Goal: Task Accomplishment & Management: Use online tool/utility

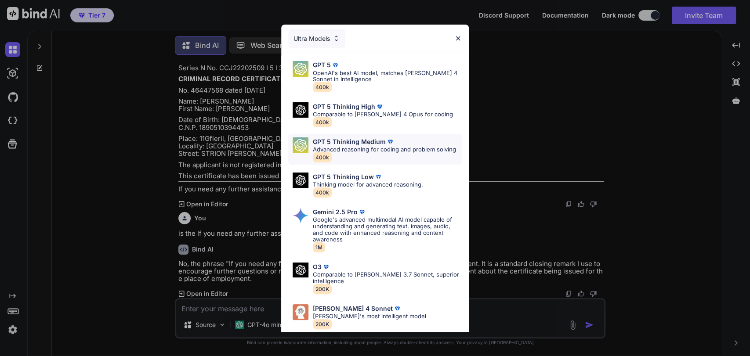
scroll to position [40, 0]
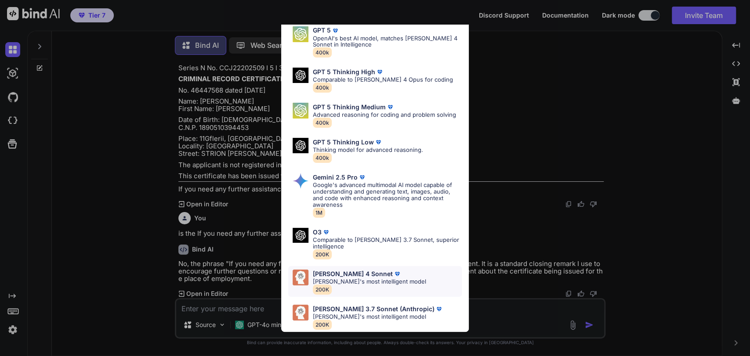
click at [374, 279] on p "[PERSON_NAME]'s most intelligent model" at bounding box center [369, 282] width 113 height 7
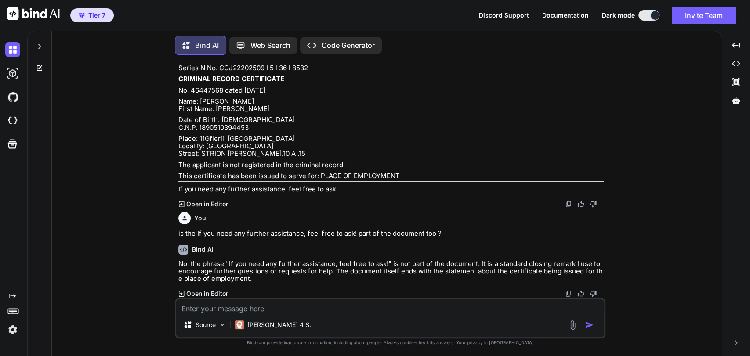
click at [41, 43] on icon at bounding box center [39, 46] width 7 height 7
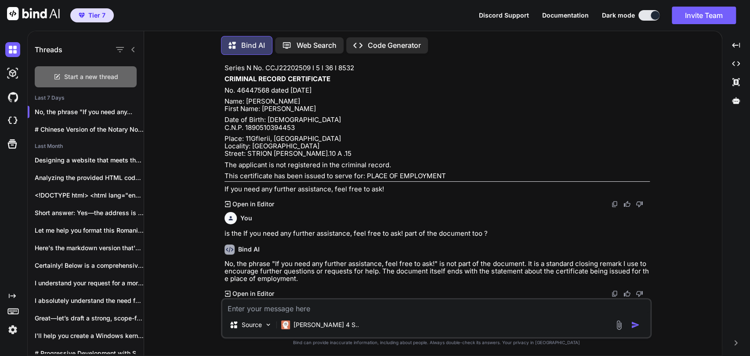
click at [91, 72] on span "Start a new thread" at bounding box center [91, 76] width 54 height 9
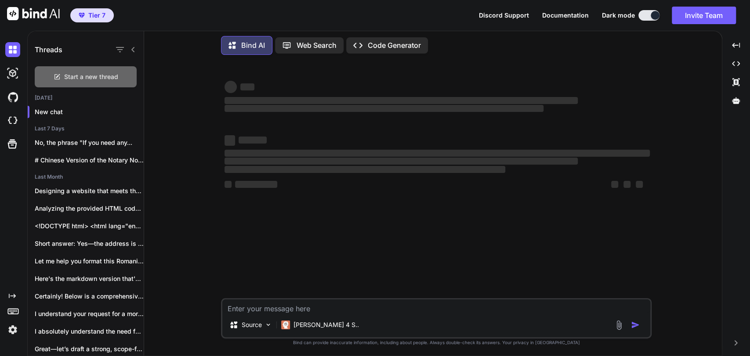
scroll to position [0, 0]
type textarea "x"
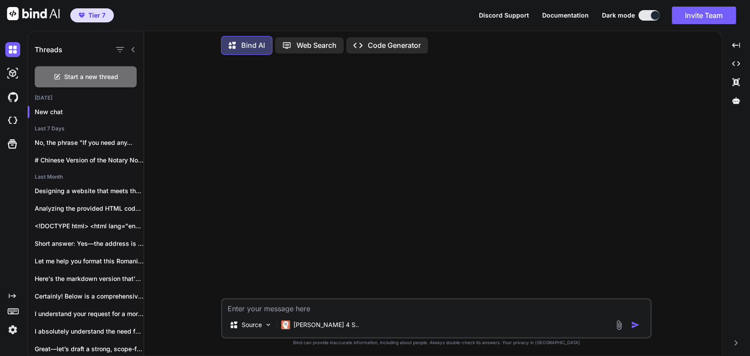
click at [290, 310] on textarea at bounding box center [436, 306] width 428 height 13
paste textarea "[EMAIL_ADDRESS][DOMAIN_NAME]"
type textarea "[EMAIL_ADDRESS][DOMAIN_NAME]"
type textarea "x"
drag, startPoint x: 337, startPoint y: 310, endPoint x: 191, endPoint y: 297, distance: 146.0
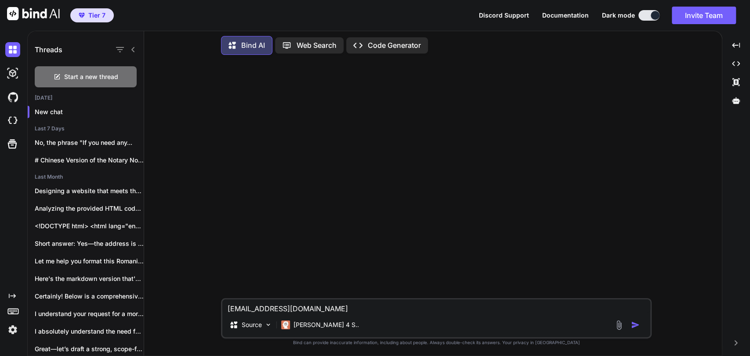
click at [192, 297] on div "[EMAIL_ADDRESS][DOMAIN_NAME] Source [PERSON_NAME] 4 S.. Created with Bind Alway…" at bounding box center [436, 209] width 571 height 294
type textarea "x"
click at [309, 312] on textarea at bounding box center [436, 306] width 428 height 13
type textarea "P"
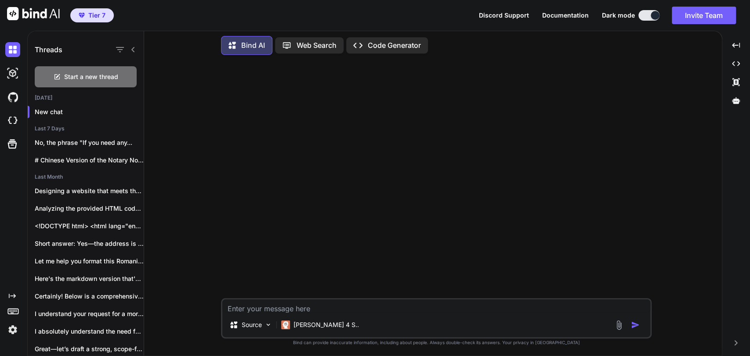
type textarea "x"
type textarea "Pl"
type textarea "x"
type textarea "Ple"
type textarea "x"
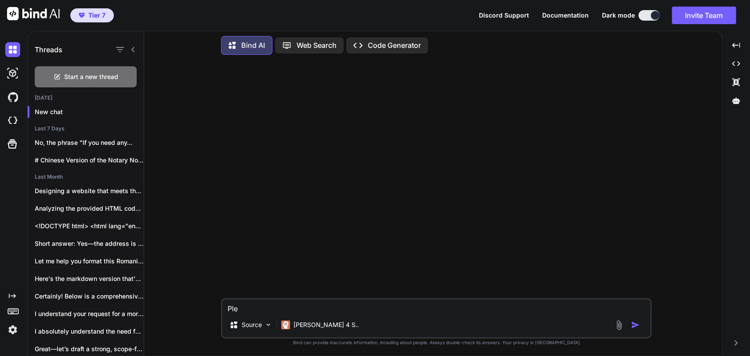
type textarea "Plea"
type textarea "x"
type textarea "Pleas"
type textarea "x"
type textarea "Please"
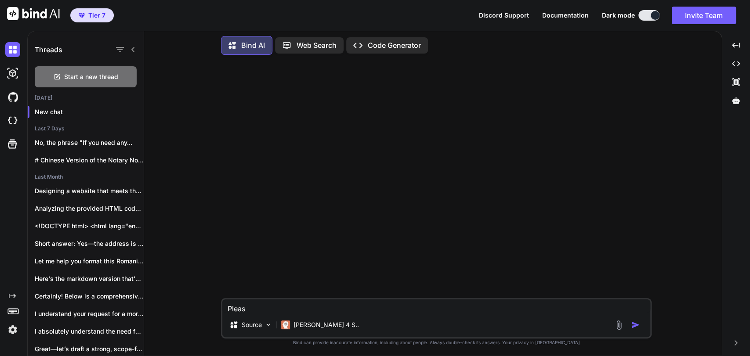
type textarea "x"
type textarea "Please"
type textarea "x"
type textarea "Please m"
type textarea "x"
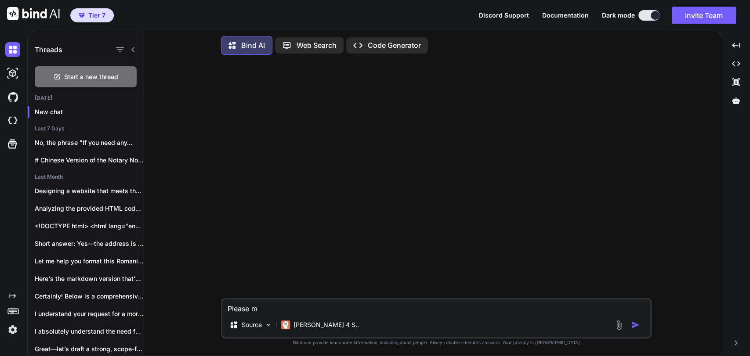
type textarea "Please mo"
type textarea "x"
type textarea "Please mod"
type textarea "x"
type textarea "Please modi"
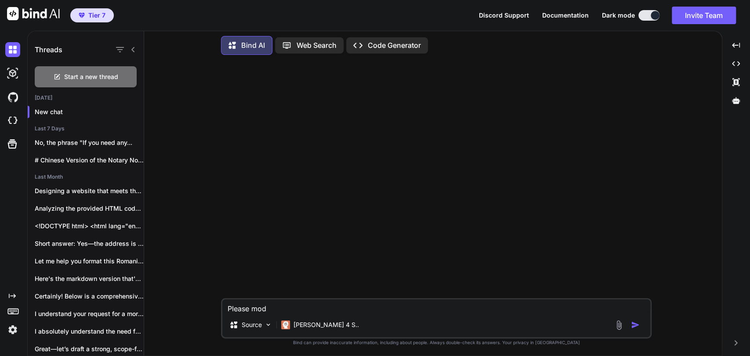
type textarea "x"
type textarea "Please modif"
type textarea "x"
type textarea "Please modify"
type textarea "x"
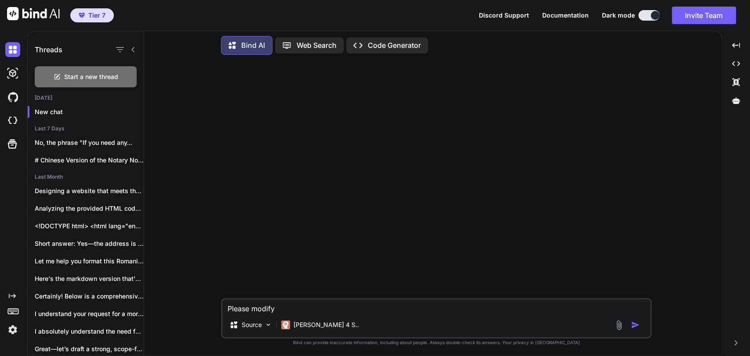
type textarea "Please modify"
type textarea "x"
type textarea "Please modify t"
type textarea "x"
type textarea "Please modify th"
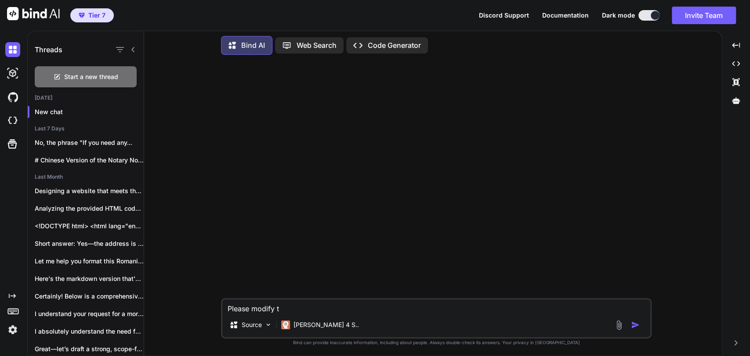
type textarea "x"
type textarea "Please modify thi"
type textarea "x"
type textarea "Please modify this"
type textarea "x"
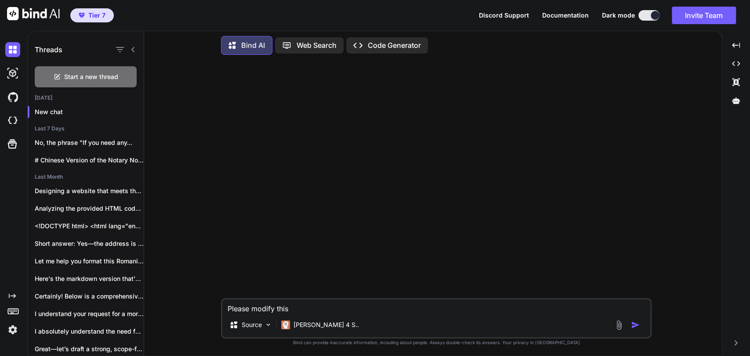
type textarea "Please modify this"
type textarea "x"
type textarea "Please modify this c"
type textarea "x"
type textarea "Please modify this co"
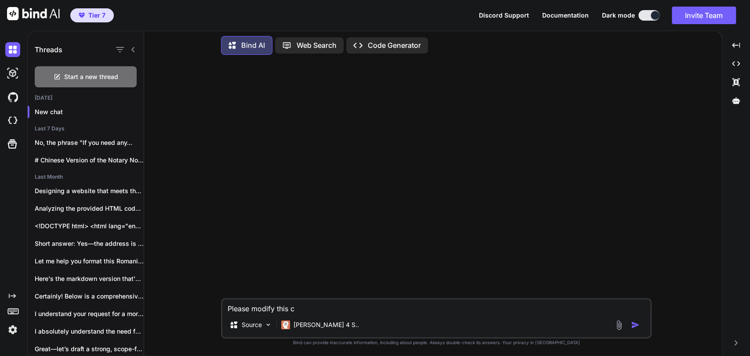
type textarea "x"
type textarea "Please modify this cod"
type textarea "x"
type textarea "Please modify this code"
type textarea "x"
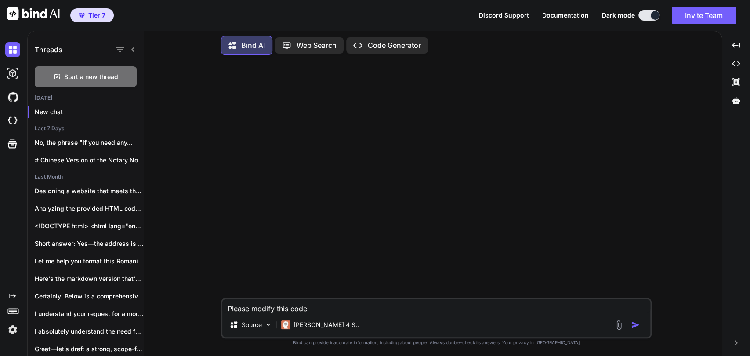
type textarea "Please modify this code"
type textarea "x"
type textarea "Please modify this code w"
type textarea "x"
type textarea "Please modify this code we"
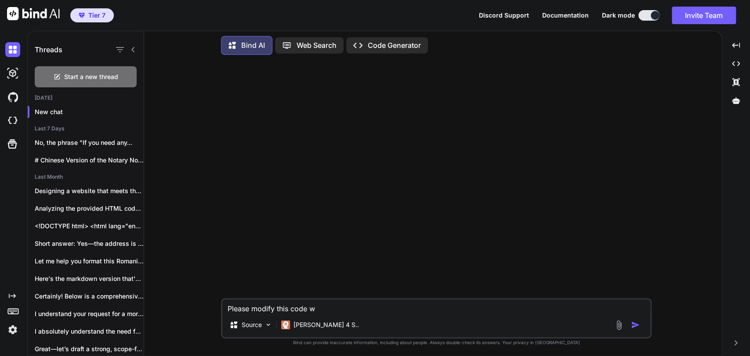
type textarea "x"
type textarea "Please modify this code we"
type textarea "x"
type textarea "Please modify this code we a"
type textarea "x"
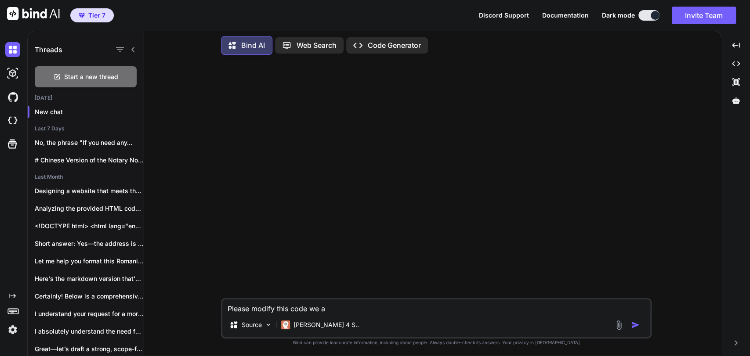
type textarea "Please modify this code we ar"
type textarea "x"
type textarea "Please modify this code we are"
type textarea "x"
type textarea "Please modify this code we are"
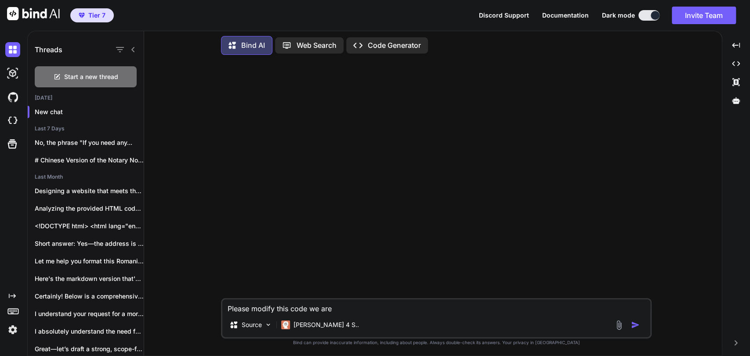
type textarea "x"
type textarea "Please modify this code we are g"
type textarea "x"
type textarea "Please modify this code we are go"
type textarea "x"
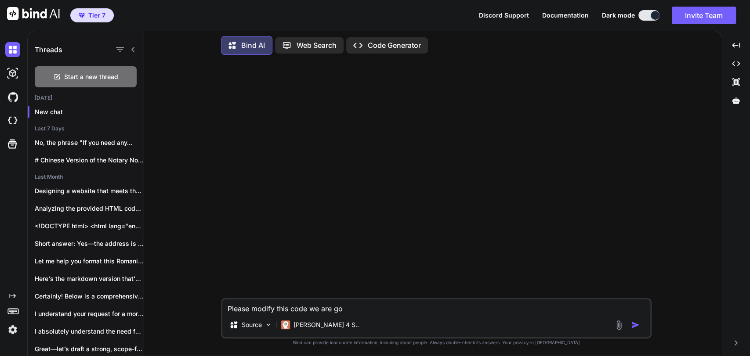
type textarea "Please modify this code we are goi"
type textarea "x"
type textarea "Please modify this code we are goin"
type textarea "x"
type textarea "Please modify this code we are going"
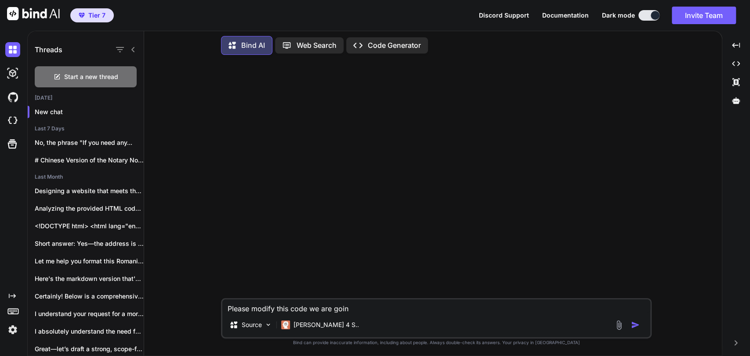
type textarea "x"
type textarea "Please modify this code we are going"
type textarea "x"
type textarea "Please modify this code we are going t"
type textarea "x"
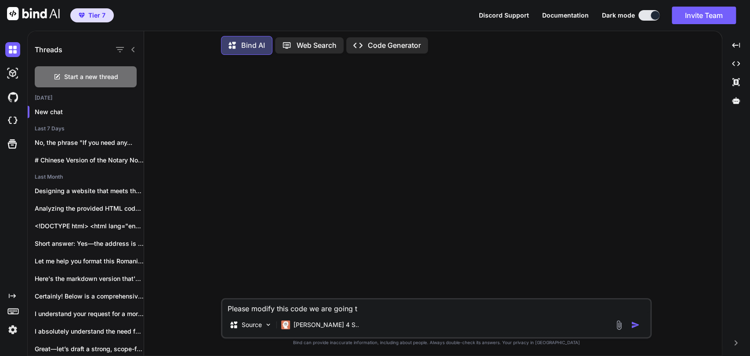
type textarea "Please modify this code we are going to"
type textarea "x"
type textarea "Please modify this code we are going to"
type textarea "x"
type textarea "Please modify this code we are going to d"
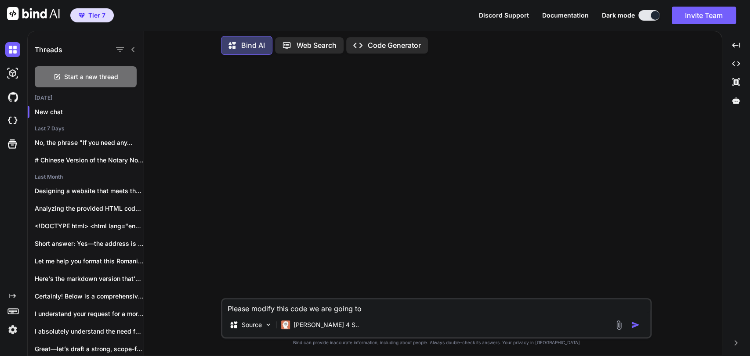
type textarea "x"
type textarea "Please modify this code we are going to do"
type textarea "x"
type textarea "Please modify this code we are going to do"
type textarea "x"
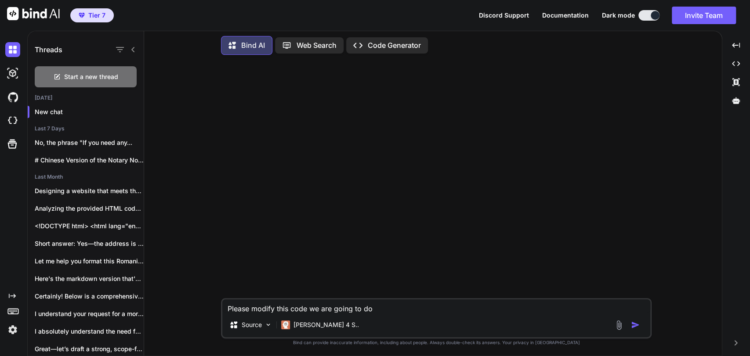
type textarea "Please modify this code we are going to do a"
type textarea "x"
type textarea "Please modify this code we are going to do a"
type textarea "x"
type textarea "Please modify this code we are going to do a w"
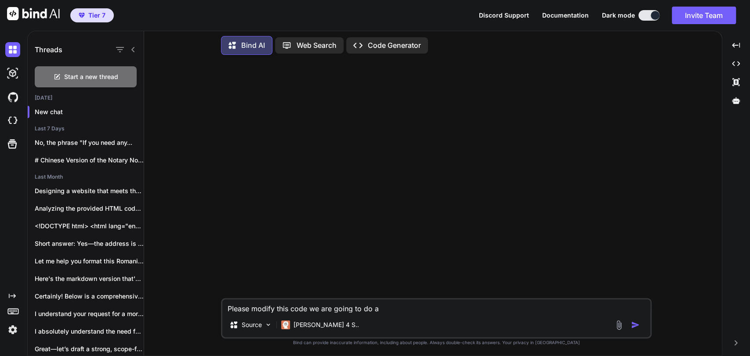
type textarea "x"
type textarea "Please modify this code we are going to do a wo"
type textarea "x"
type textarea "Please modify this code we are going to do a wok"
type textarea "x"
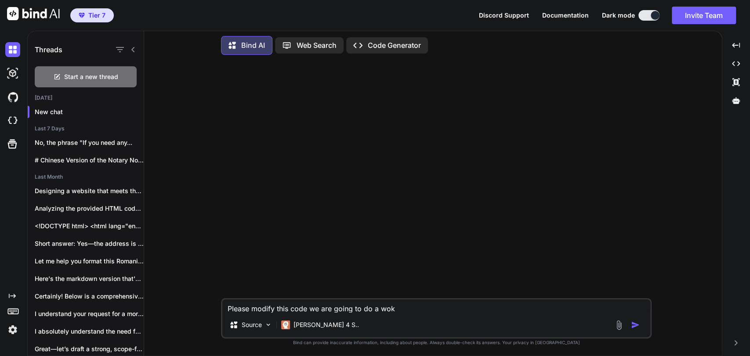
type textarea "Please modify this code we are going to do a wo"
type textarea "x"
type textarea "Please modify this code we are going to do a wor"
type textarea "x"
type textarea "Please modify this code we are going to do a work"
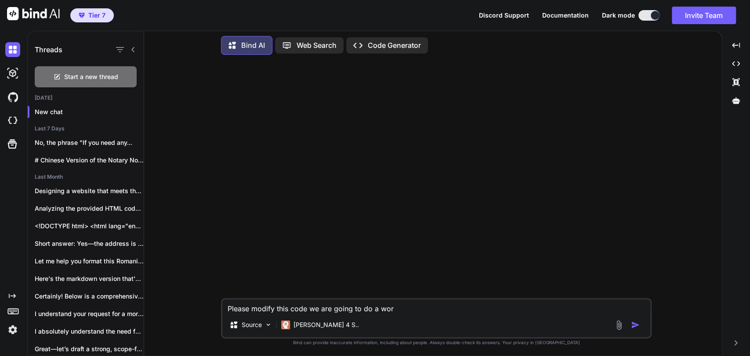
type textarea "x"
type textarea "Please modify this code we are going to do a worka"
type textarea "x"
type textarea "Please modify this code we are going to do a workar"
type textarea "x"
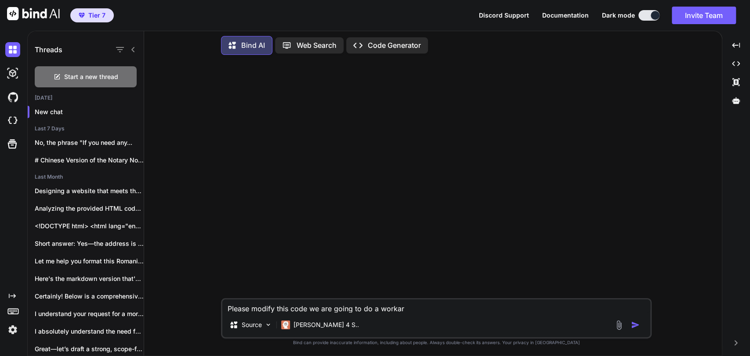
type textarea "Please modify this code we are going to do a workaro"
type textarea "x"
type textarea "Please modify this code we are going to do a workarou"
type textarea "x"
type textarea "Please modify this code we are going to do a workaroun"
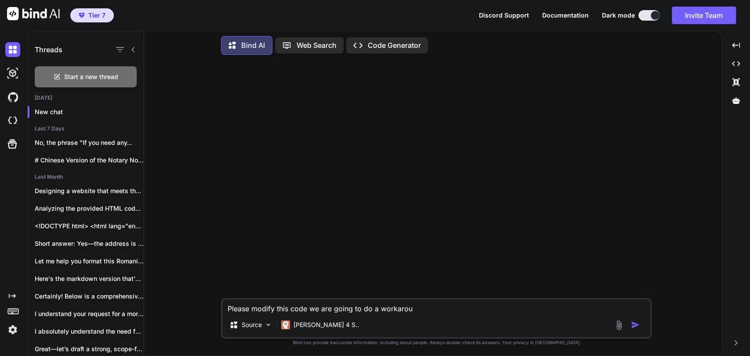
type textarea "x"
type textarea "Please modify this code we are going to do a workaround"
type textarea "x"
type textarea "Please modify this code we are going to do a workaround"
type textarea "x"
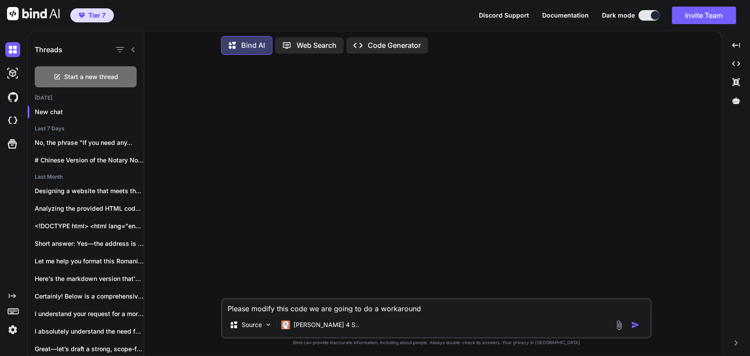
type textarea "Please modify this code we are going to do a workaround p"
type textarea "x"
type textarea "Please modify this code we are going to do a workaround pa"
type textarea "x"
type textarea "Please modify this code we are going to do a workaround pag"
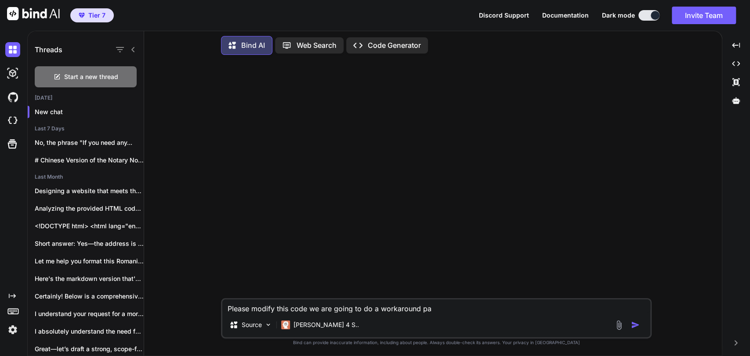
type textarea "x"
type textarea "Please modify this code we are going to do a workaround page"
type textarea "x"
type textarea "Please modify this code we are going to do a workaround page"
type textarea "x"
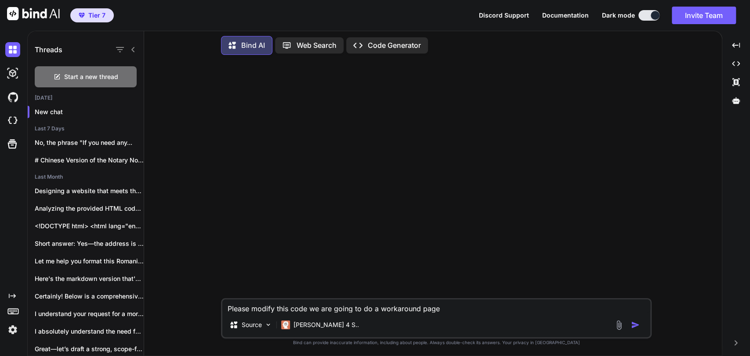
type textarea "Please modify this code we are going to do a workaround page t"
type textarea "x"
type textarea "Please modify this code we are going to do a workaround page to"
type textarea "x"
type textarea "Please modify this code we are going to do a workaround page to"
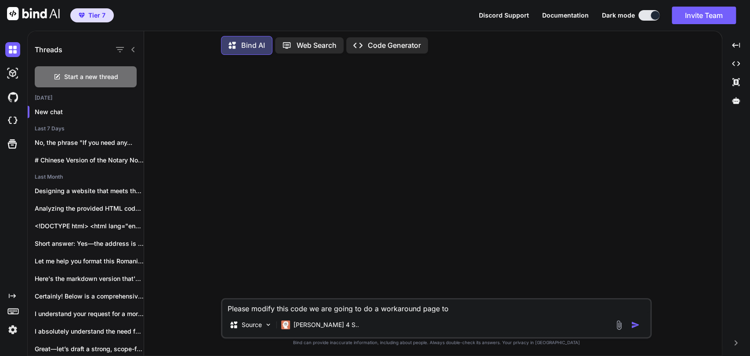
type textarea "x"
type textarea "Please modify this code we are going to do a workaround page to f"
type textarea "x"
type textarea "Please modify this code we are going to do a workaround page to fo"
type textarea "x"
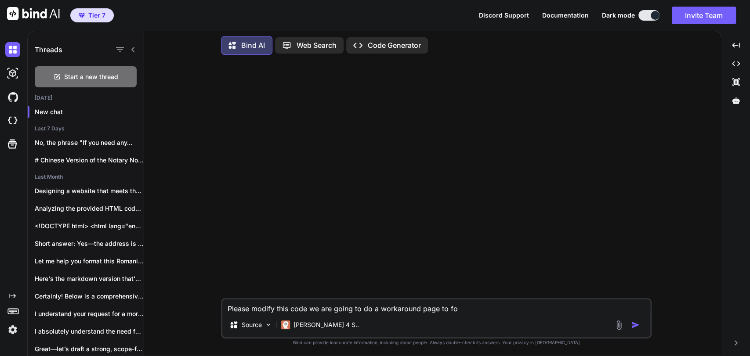
type textarea "Please modify this code we are going to do a workaround page to for"
type textarea "x"
type textarea "Please modify this code we are going to do a workaround page to forc"
type textarea "x"
type textarea "Please modify this code we are going to do a workaround page to force"
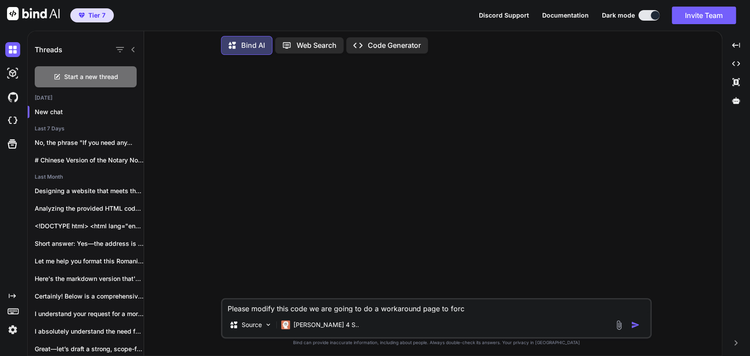
type textarea "x"
type textarea "Please modify this code we are going to do a workaround page to force"
type textarea "x"
type textarea "Please modify this code we are going to do a workaround page to force F"
type textarea "x"
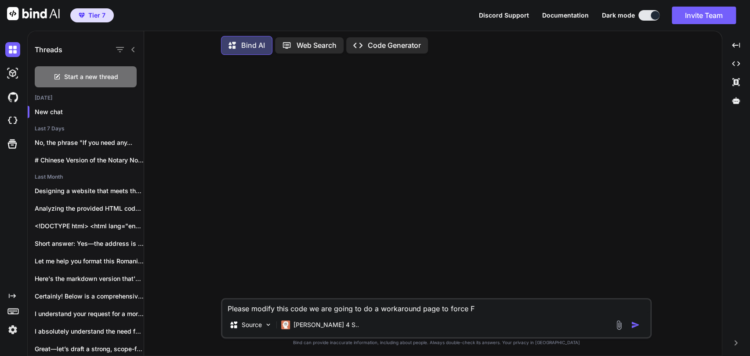
type textarea "Please modify this code we are going to do a workaround page to force Fi"
type textarea "x"
type textarea "Please modify this code we are going to do a workaround page to force Fir"
type textarea "x"
type textarea "Please modify this code we are going to do a workaround page to force Fi"
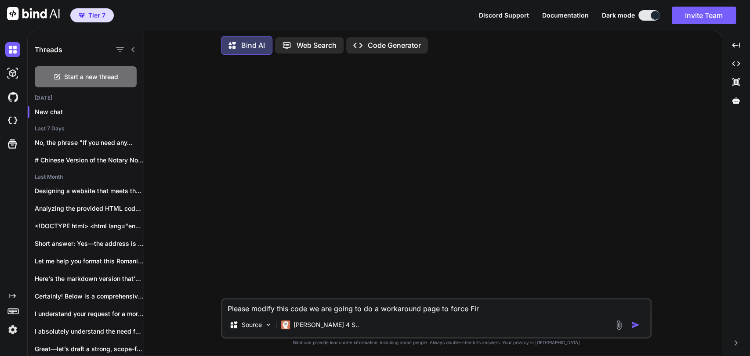
type textarea "x"
type textarea "Please modify this code we are going to do a workaround page to force Fie"
type textarea "x"
type textarea "Please modify this code we are going to do a workaround page to force Fi"
type textarea "x"
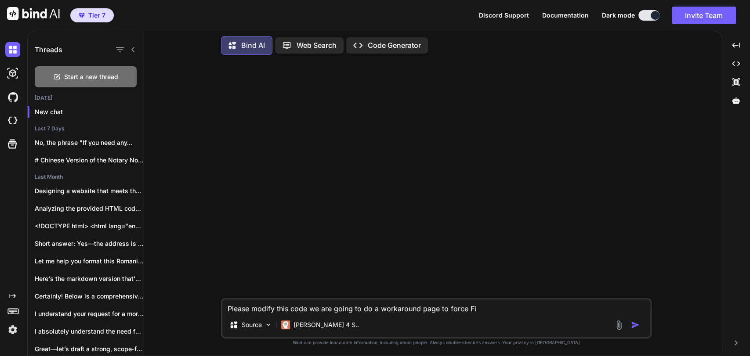
type textarea "Please modify this code we are going to do a workaround page to force Fir"
type textarea "x"
type textarea "Please modify this code we are going to do a workaround page to force Fire"
type textarea "x"
type textarea "Please modify this code we are going to do a workaround page to force Firef"
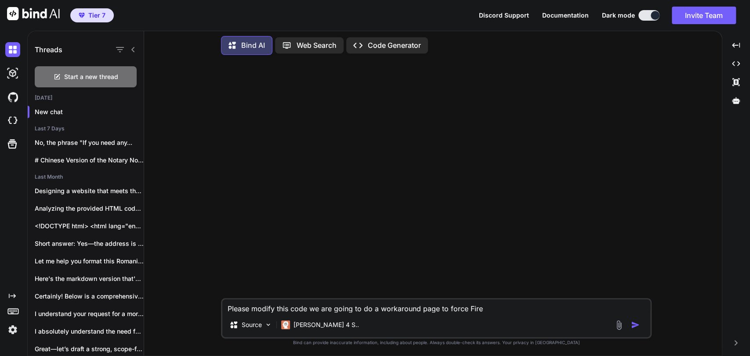
type textarea "x"
type textarea "Please modify this code we are going to do a workaround page to force Firefi"
type textarea "x"
type textarea "Please modify this code we are going to do a workaround page to force Firefix"
type textarea "x"
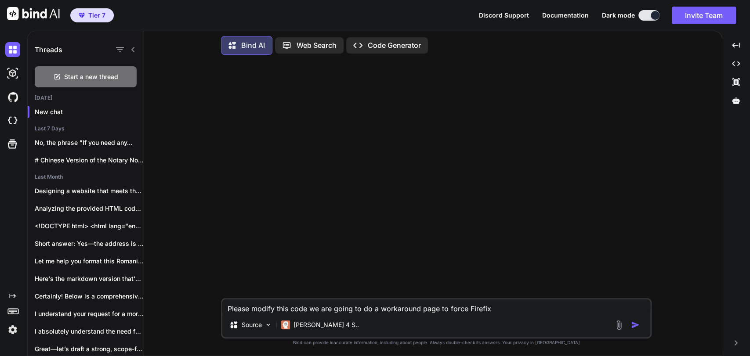
type textarea "Please modify this code we are going to do a workaround page to force Firefix."
type textarea "x"
type textarea "Please modify this code we are going to do a workaround page to force Firefix.."
type textarea "x"
type textarea "Please modify this code we are going to do a workaround page to force Firefix.."
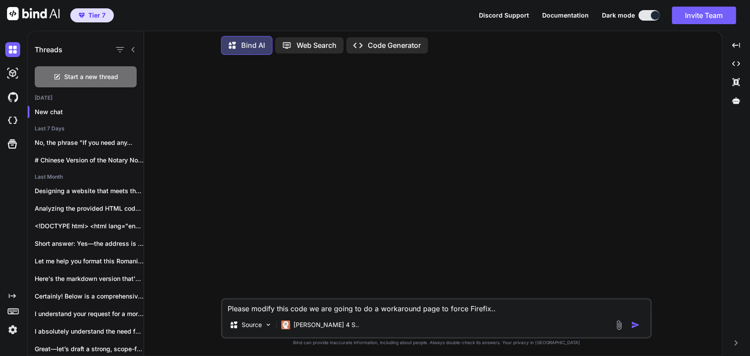
type textarea "x"
type textarea "Please modify this code we are going to do a workaround page to force Firefix.."
type textarea "x"
type textarea "Please modify this code we are going to do a workaround page to force Firefix."
type textarea "x"
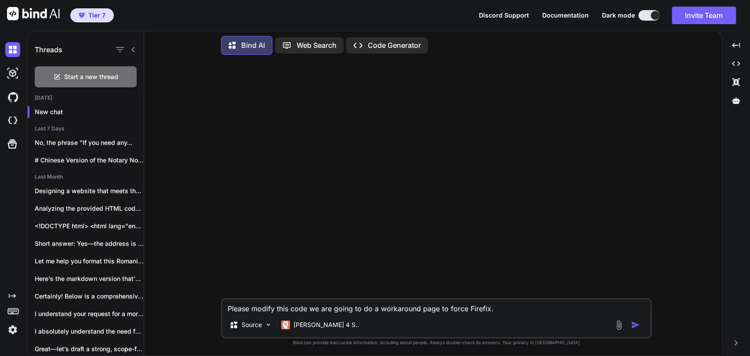
type textarea "Please modify this code we are going to do a workaround page to force Firefix"
type textarea "x"
type textarea "Please modify this code we are going to do a workaround page to force Firefi"
type textarea "x"
type textarea "Please modify this code we are going to do a workaround page to force Firef"
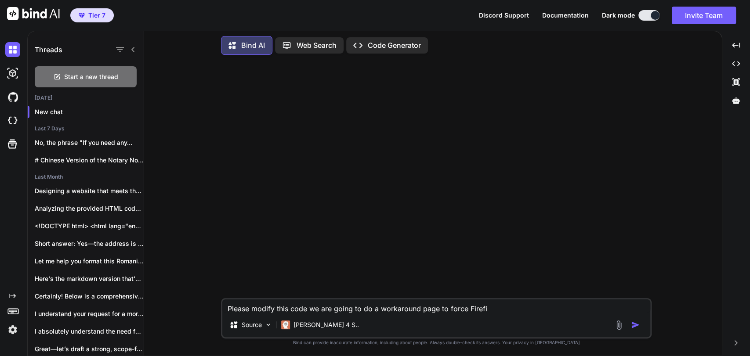
type textarea "x"
type textarea "Please modify this code we are going to do a workaround page to force Firefo"
type textarea "x"
type textarea "Please modify this code we are going to do a workaround page to force Firefox"
type textarea "x"
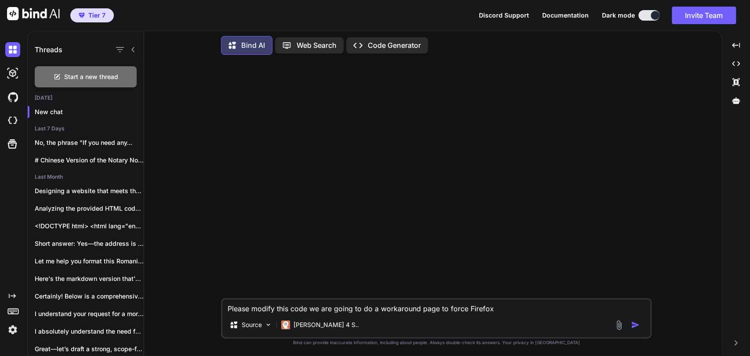
type textarea "Please modify this code we are going to do a workaround page to force Firefox."
type textarea "x"
type textarea "Please modify this code we are going to do a workaround page to force Firefox.."
type textarea "x"
type textarea "Please modify this code we are going to do a workaround page to force Firefox..…"
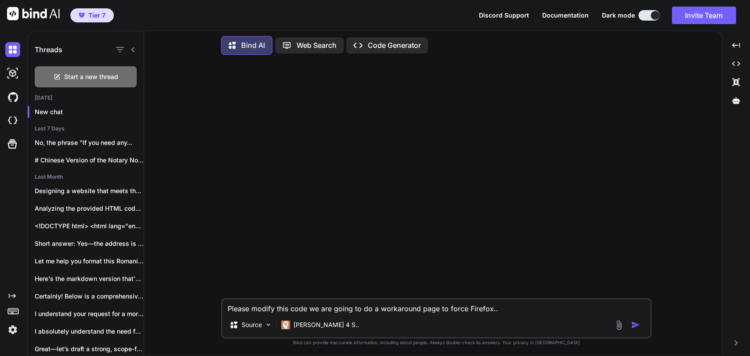
type textarea "x"
type textarea "Please modify this code we are going to do a workaround page to force Firefox..…"
type textarea "x"
type textarea "Please modify this code we are going to do a workaround page to force Firefox..…"
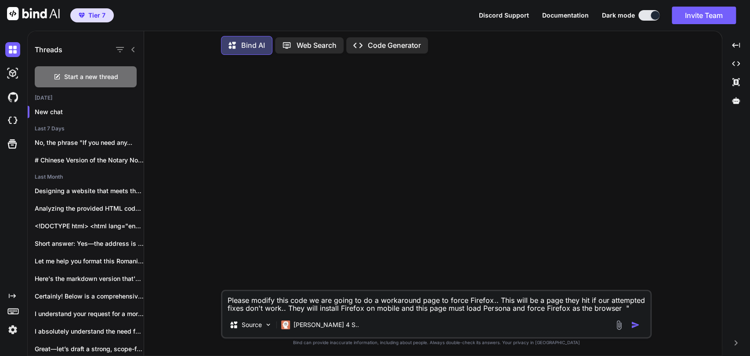
paste textarea "<!DOCTYPE html> <html lang="en"> <head> <meta charset="UTF-8"> <meta name="view…"
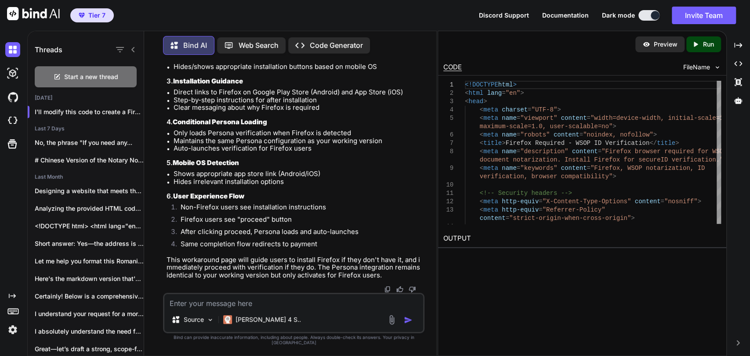
scroll to position [10223, 0]
click at [698, 47] on icon "Created with Pixso." at bounding box center [696, 44] width 8 height 8
click at [666, 49] on div "Preview" at bounding box center [659, 44] width 49 height 16
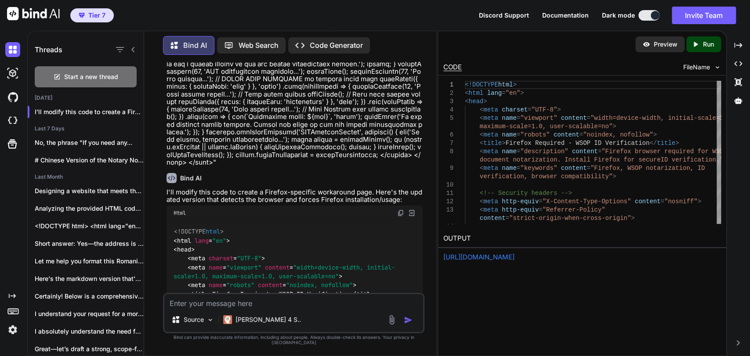
scroll to position [2607, 0]
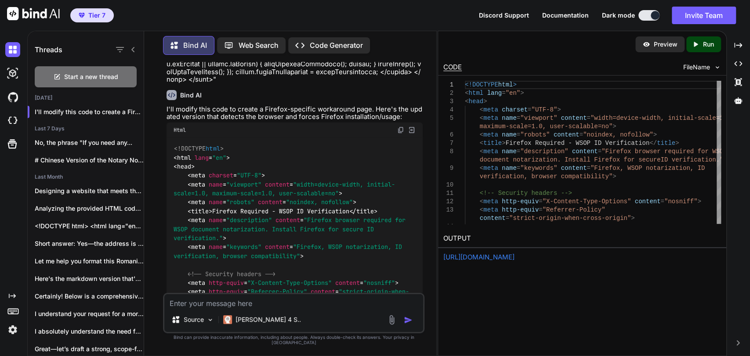
click at [399, 127] on img at bounding box center [400, 130] width 7 height 7
click at [334, 317] on div "Source Claude 4 S.." at bounding box center [293, 321] width 259 height 21
click at [336, 308] on textarea at bounding box center [293, 300] width 259 height 13
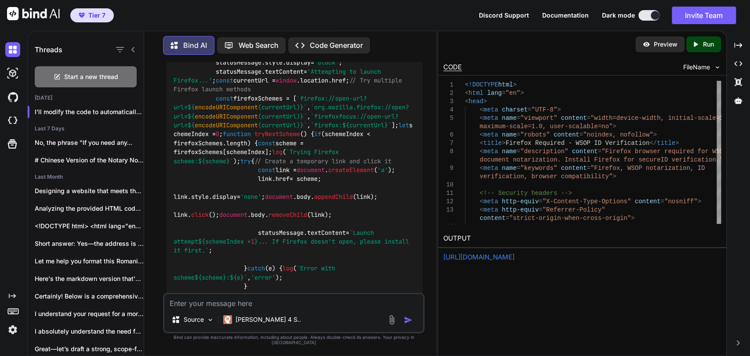
scroll to position [10420, 0]
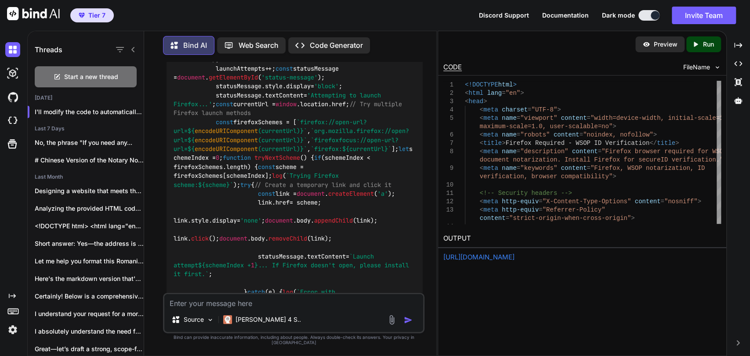
click at [258, 308] on textarea at bounding box center [293, 300] width 259 height 13
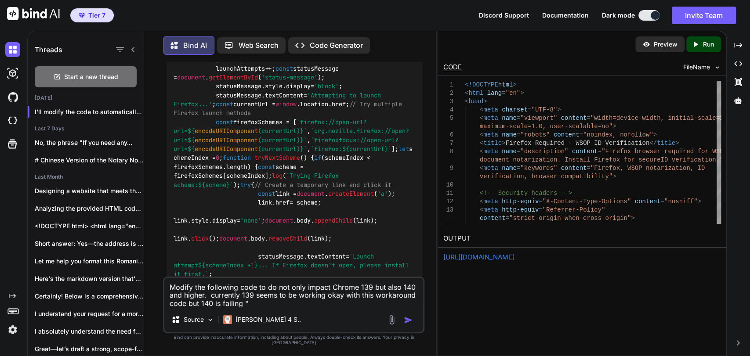
paste textarea "<!DOCTYPE html> <html lang="en"> <head> <meta charset="UTF-8"> <meta name="view…"
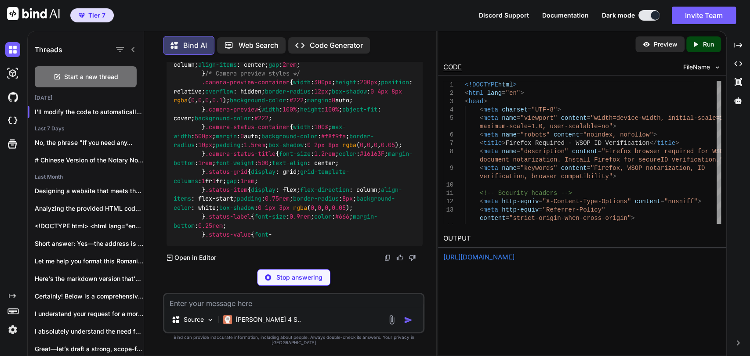
scroll to position [22128, 0]
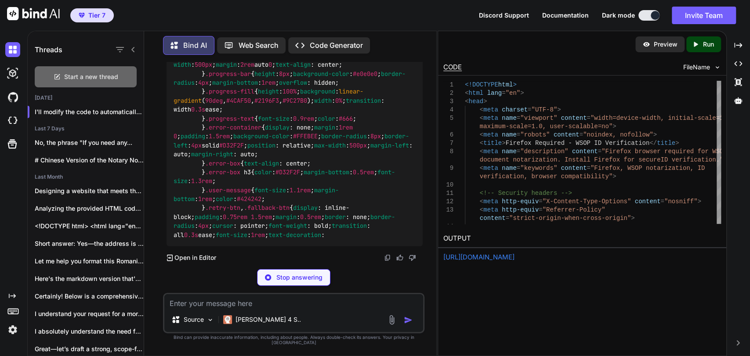
click at [111, 80] on div "Start a new thread" at bounding box center [86, 76] width 102 height 21
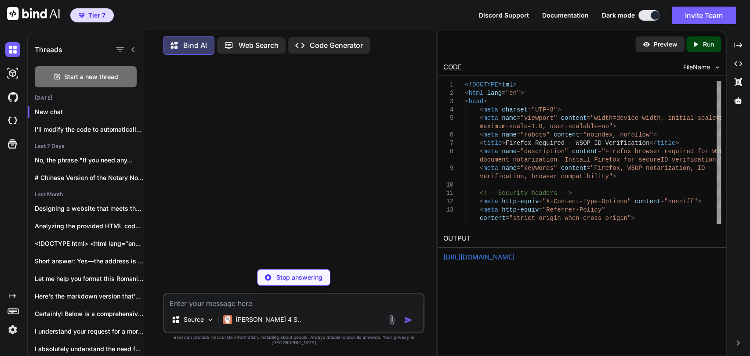
click at [294, 286] on div "Stop answering" at bounding box center [293, 277] width 73 height 17
click at [275, 304] on textarea at bounding box center [293, 300] width 259 height 13
click at [275, 305] on textarea at bounding box center [293, 300] width 259 height 13
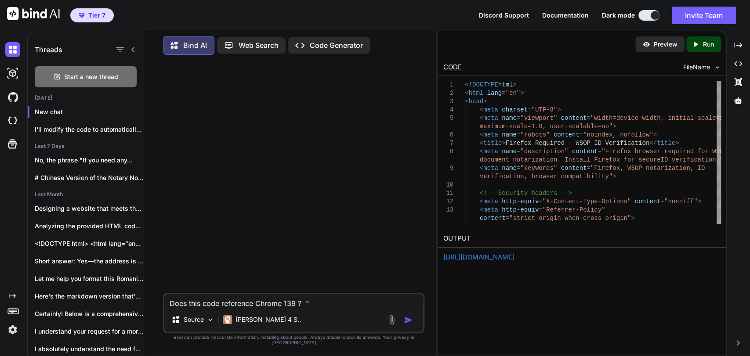
paste textarea "<!DOCTYPE html> <html lang="en"> <head> <meta charset="UTF-8"> <meta name="view…"
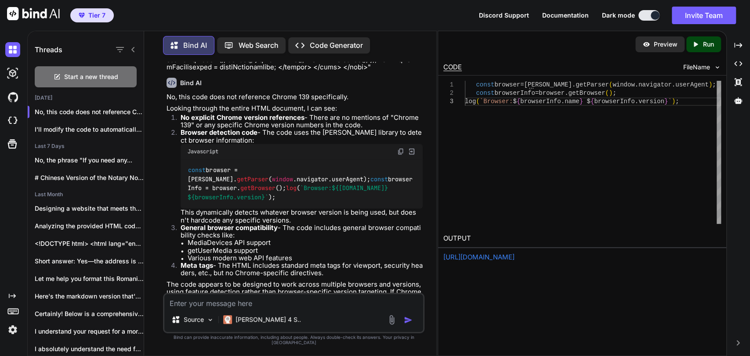
scroll to position [2599, 0]
